Goal: Obtain resource: Obtain resource

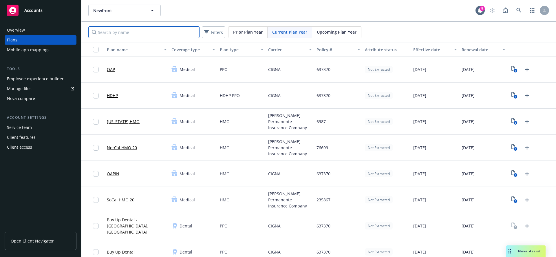
click at [117, 34] on input "Search by name" at bounding box center [143, 32] width 111 height 12
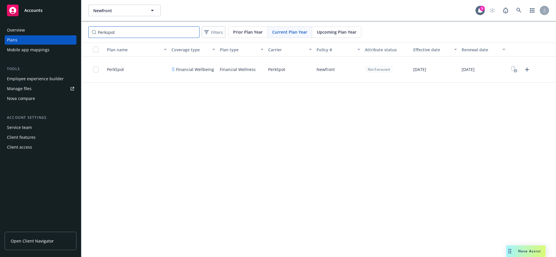
type input "Perkspot"
click at [115, 69] on span "PerkSpot" at bounding box center [115, 69] width 17 height 6
click at [512, 70] on icon "View Plan Documents" at bounding box center [514, 69] width 6 height 7
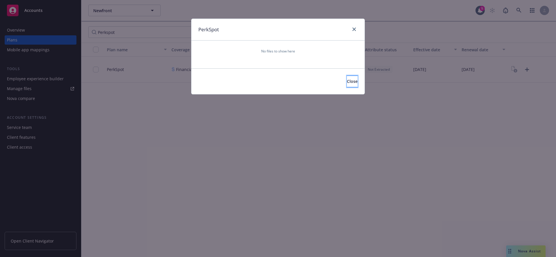
click at [347, 82] on button "Close" at bounding box center [352, 82] width 11 height 12
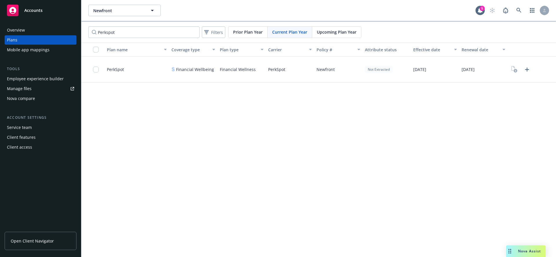
click at [183, 70] on span "Financial Wellbeing" at bounding box center [195, 69] width 38 height 6
click at [119, 69] on span "PerkSpot" at bounding box center [115, 69] width 17 height 6
